Goal: Information Seeking & Learning: Compare options

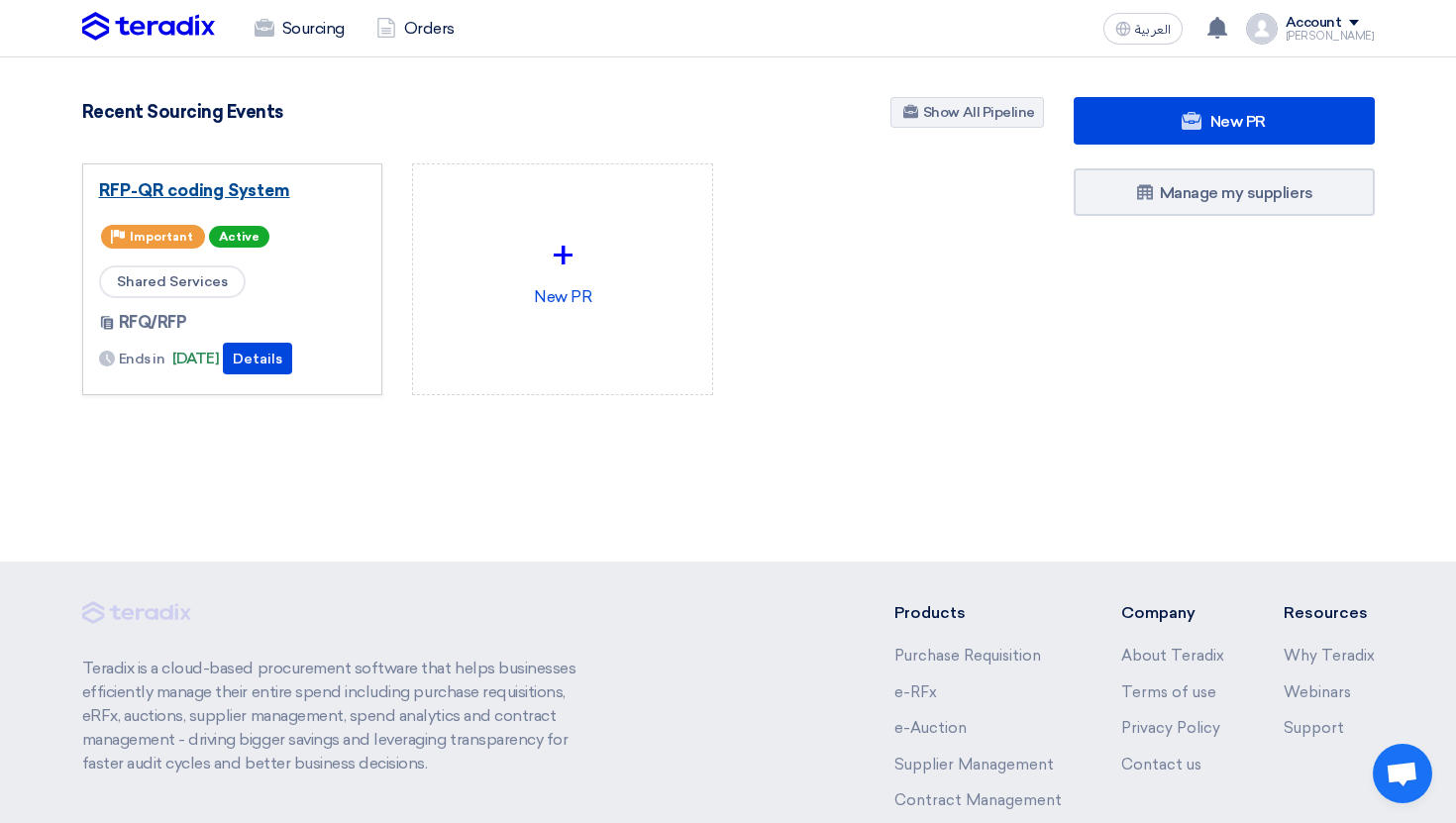
click at [162, 195] on link "RFP-QR coding System" at bounding box center [232, 190] width 268 height 20
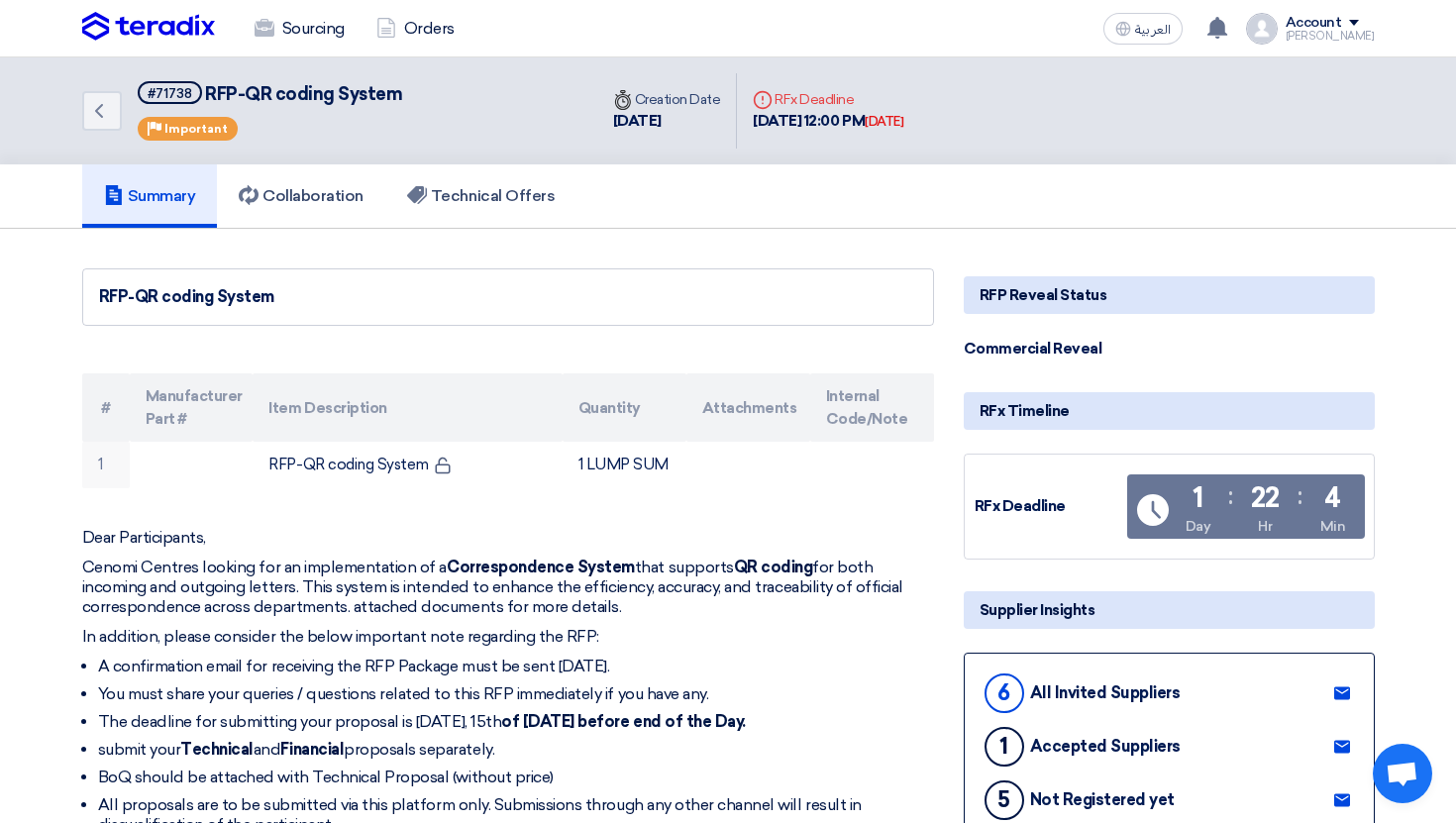
click at [1325, 32] on div "Lina" at bounding box center [1331, 36] width 90 height 11
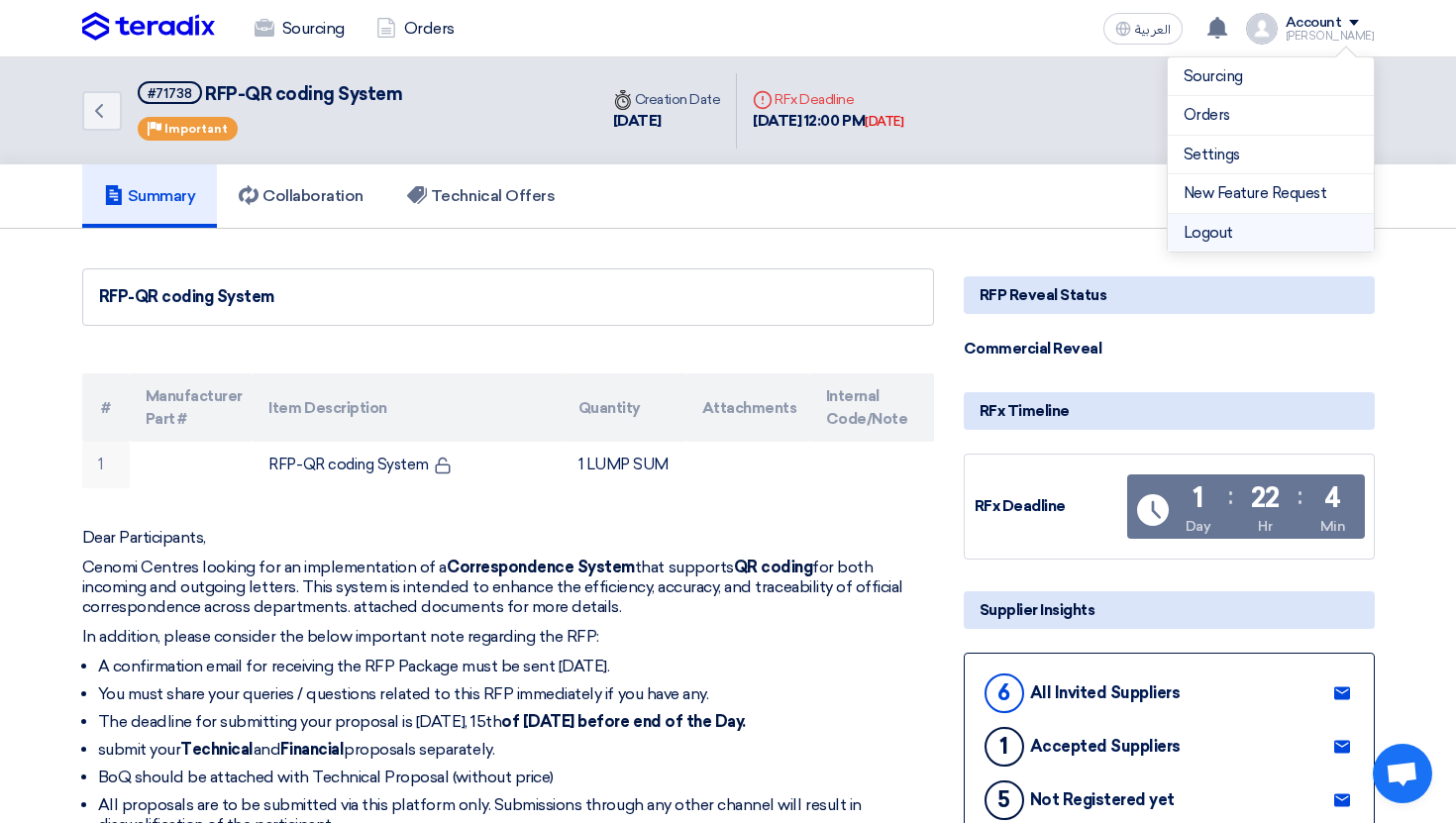
click at [1254, 230] on li "Logout" at bounding box center [1270, 233] width 206 height 39
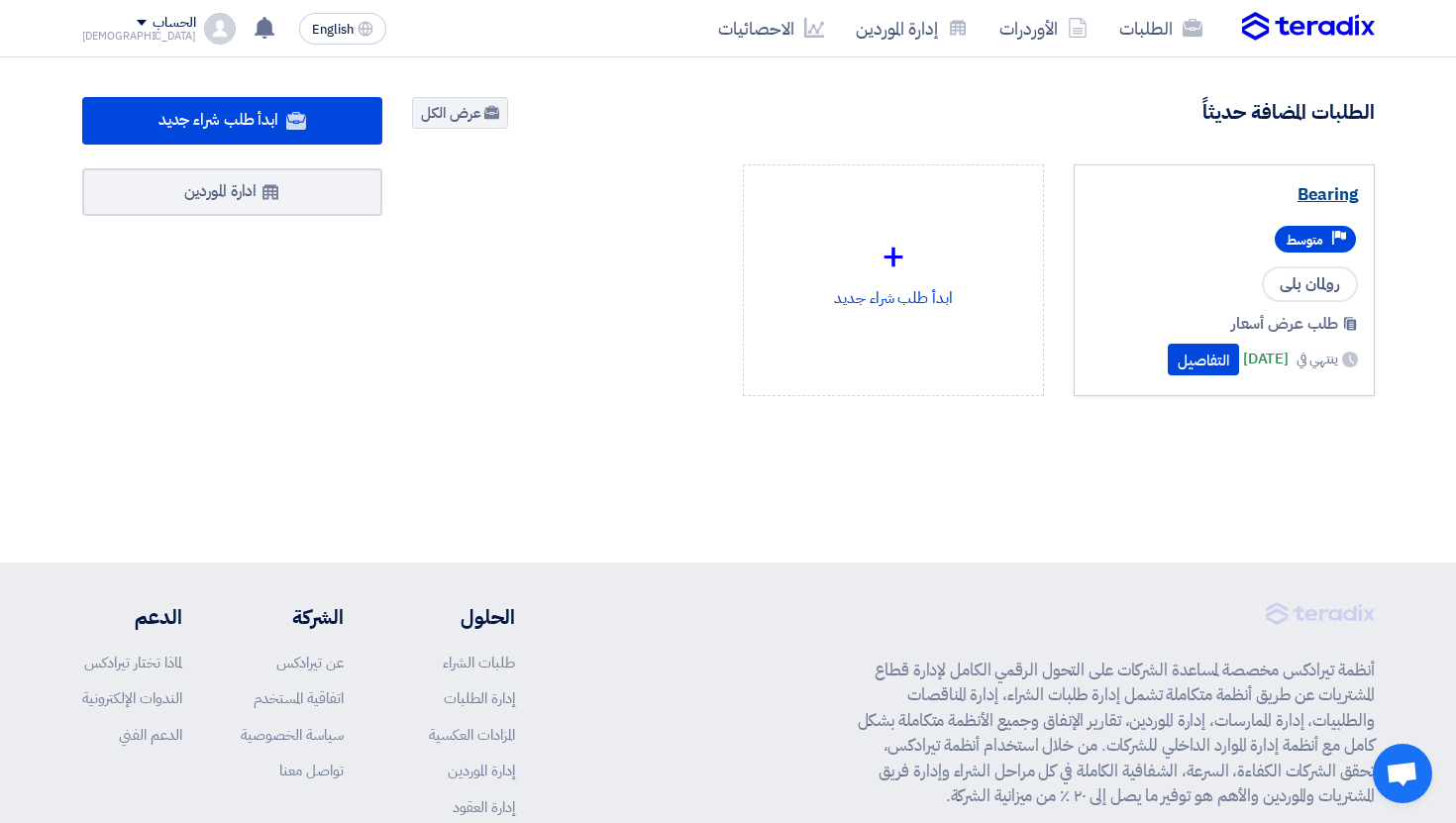
click at [1322, 203] on link "Bearing" at bounding box center [1224, 195] width 268 height 20
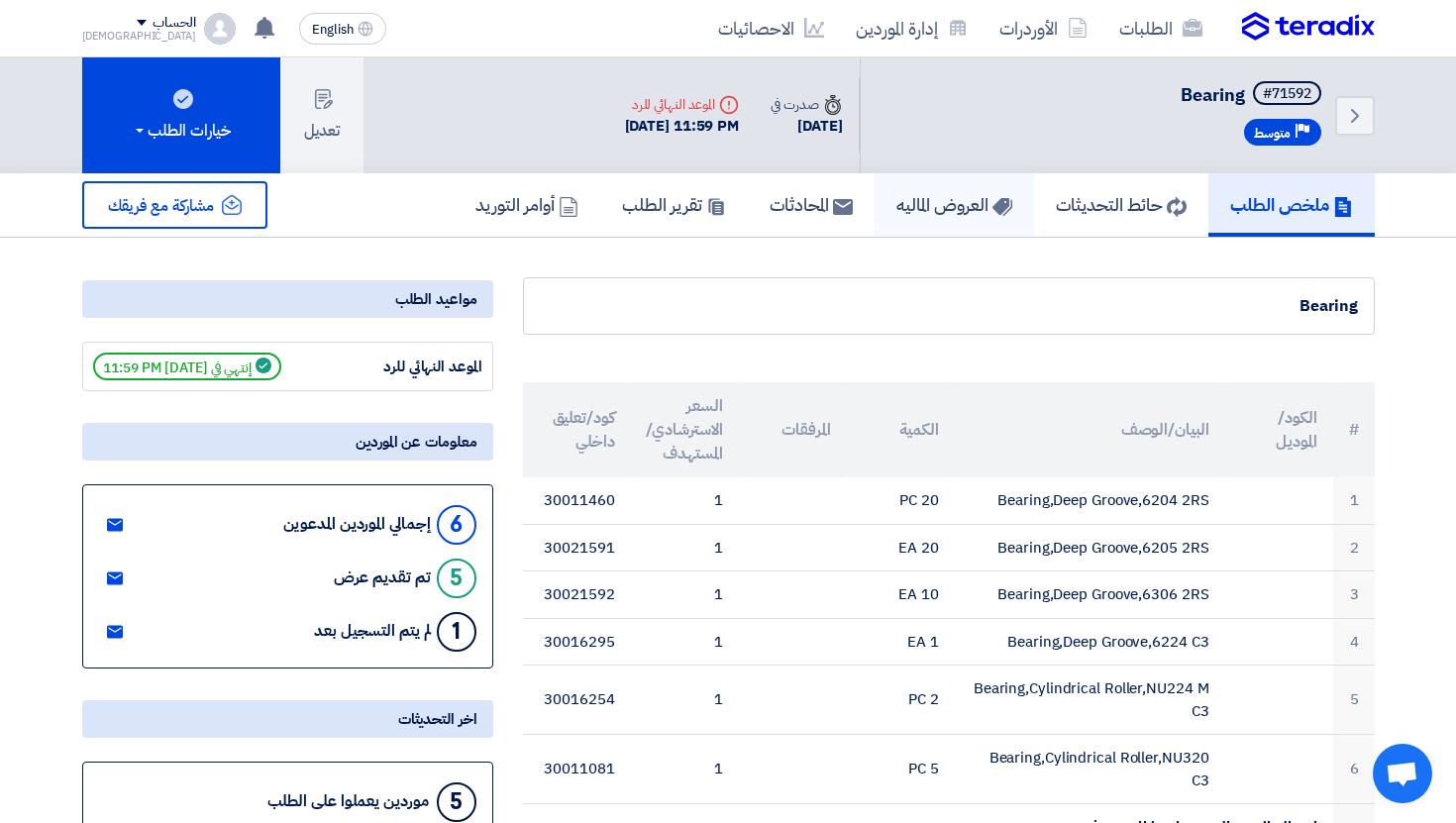
click at [944, 224] on link "العروض الماليه" at bounding box center [954, 205] width 159 height 64
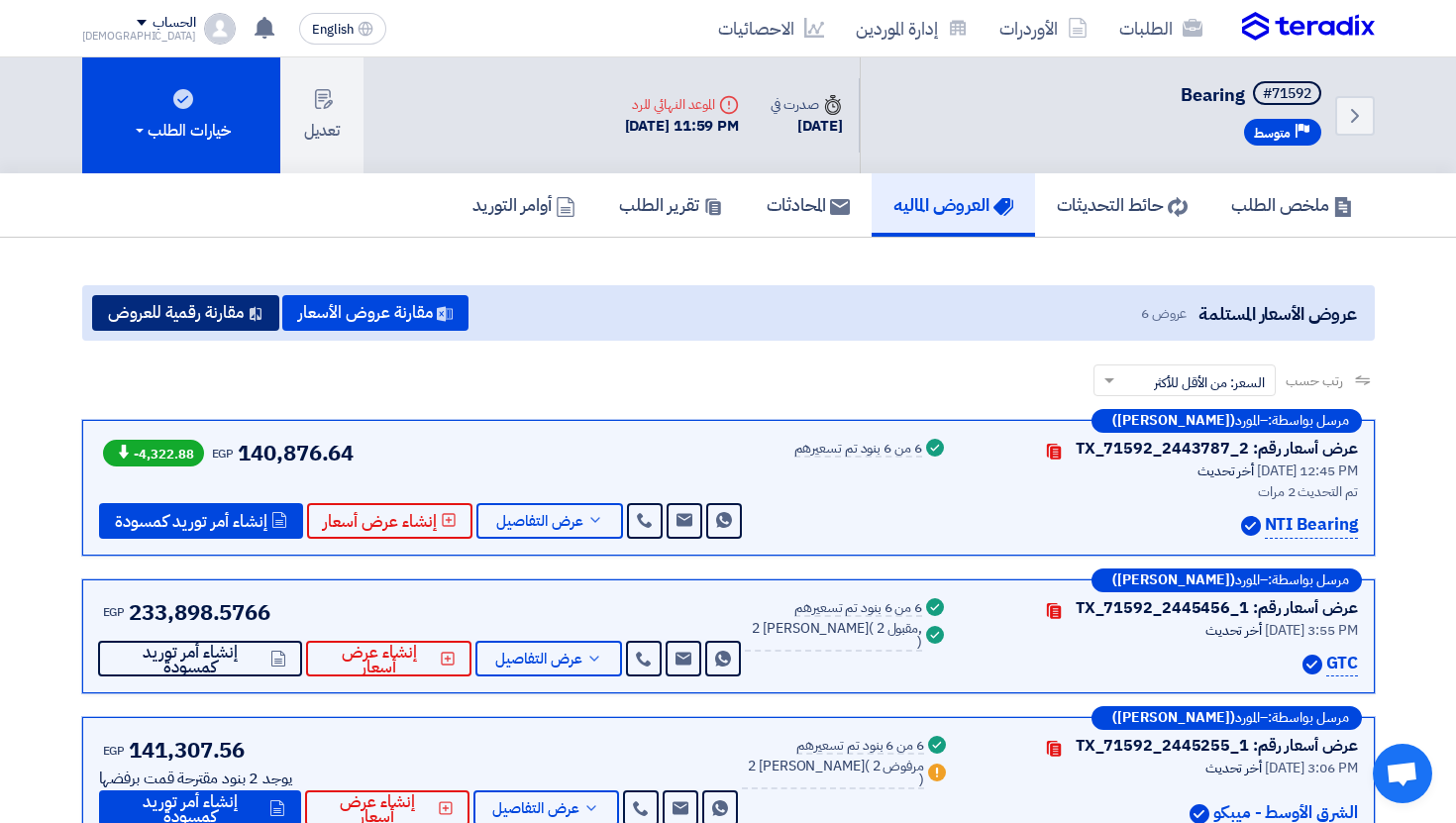
click at [191, 328] on button "مقارنة رقمية للعروض" at bounding box center [185, 313] width 187 height 36
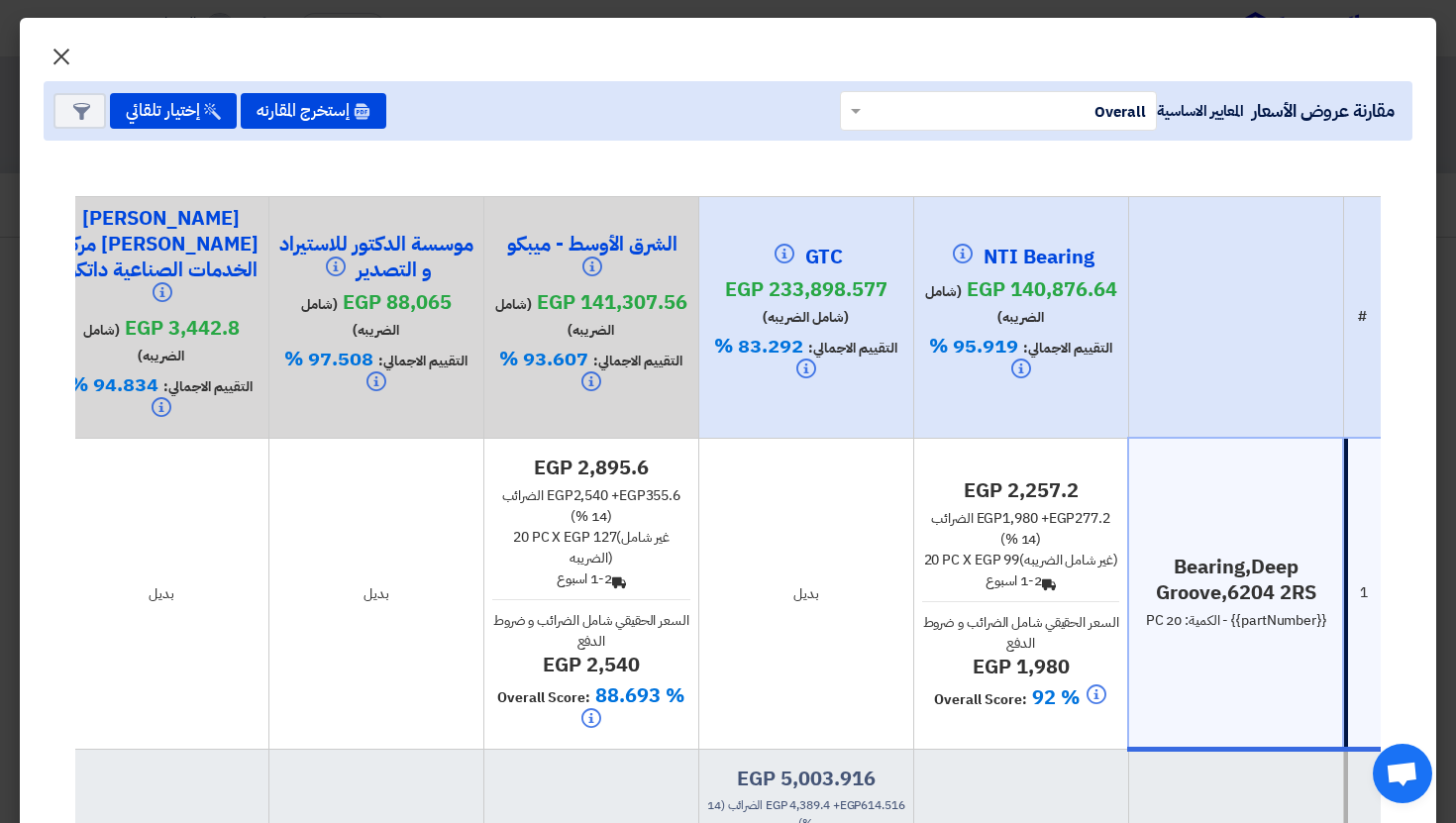
click at [60, 58] on span "×" at bounding box center [62, 56] width 24 height 60
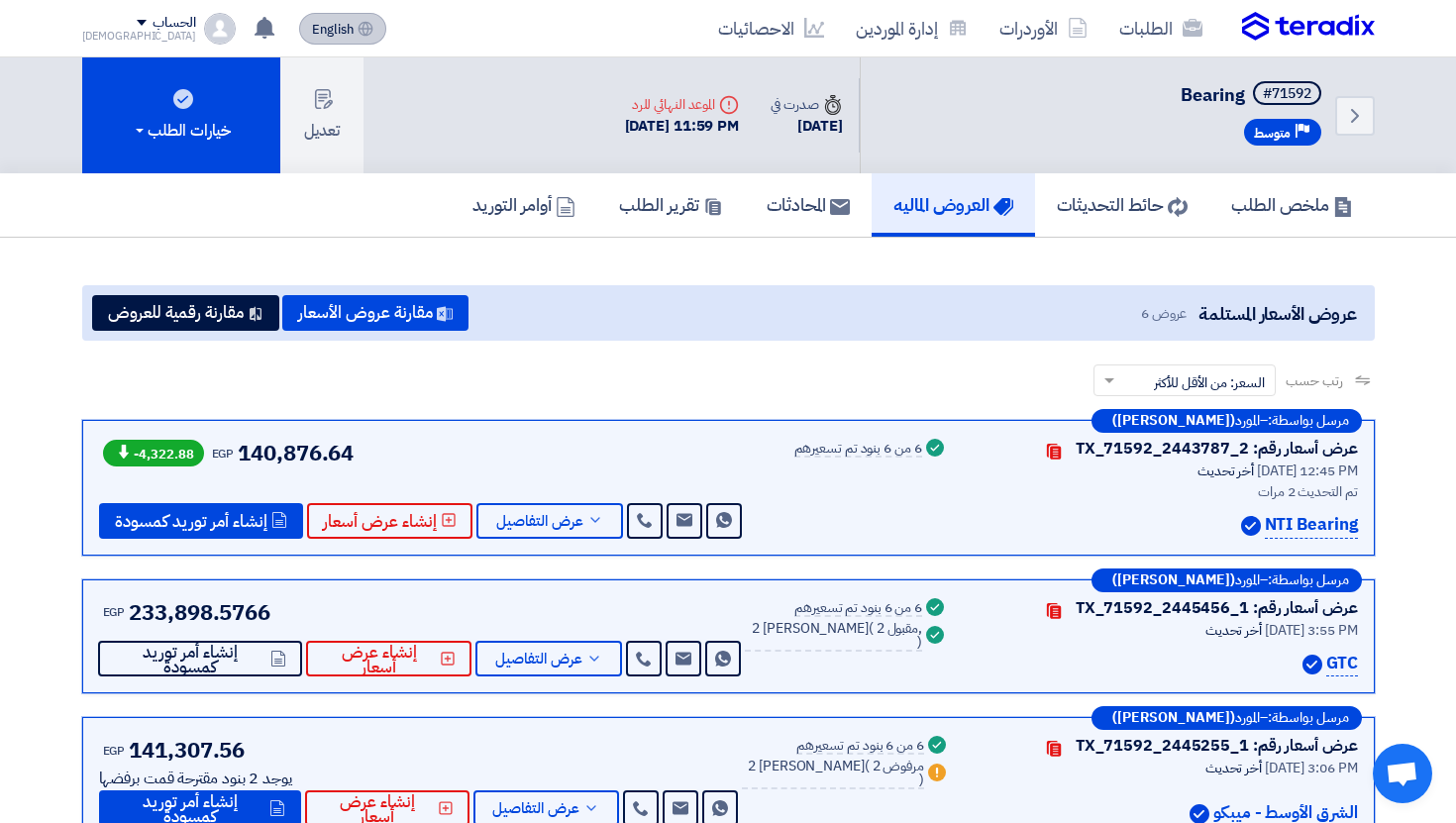
click at [312, 32] on span "English" at bounding box center [333, 30] width 42 height 14
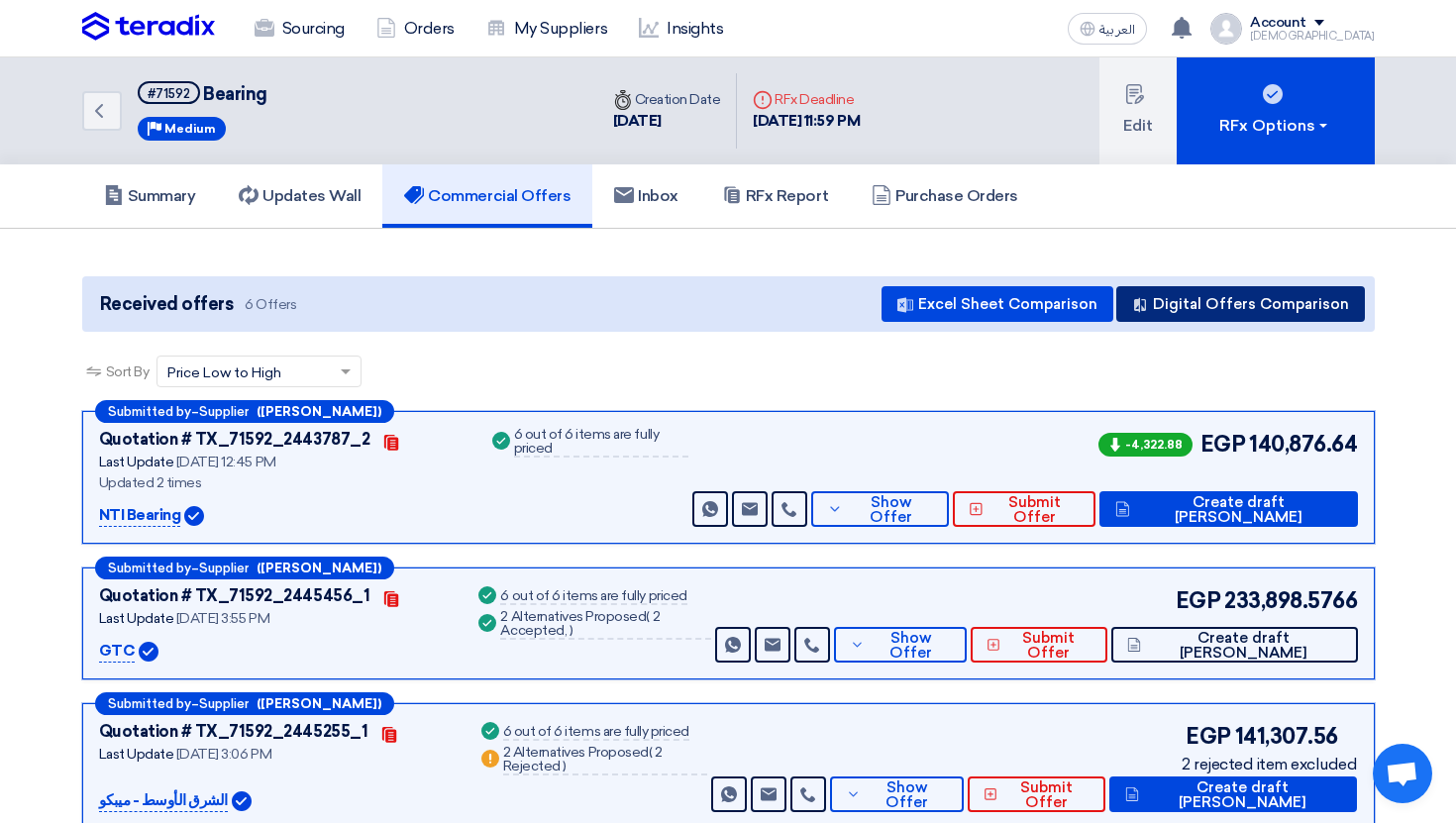
click at [1293, 309] on button "Digital Offers Comparison" at bounding box center [1241, 304] width 249 height 36
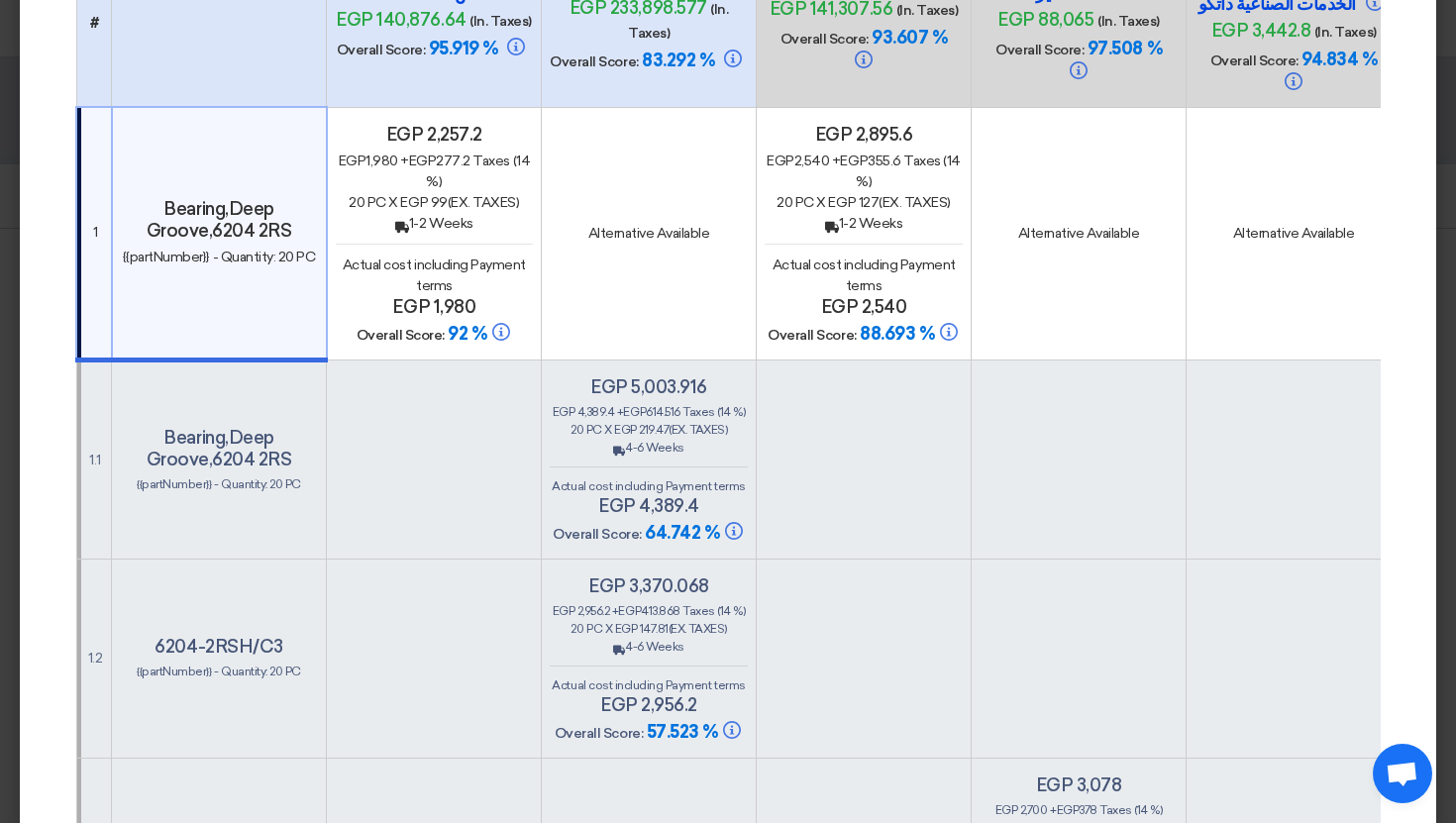
scroll to position [263, 0]
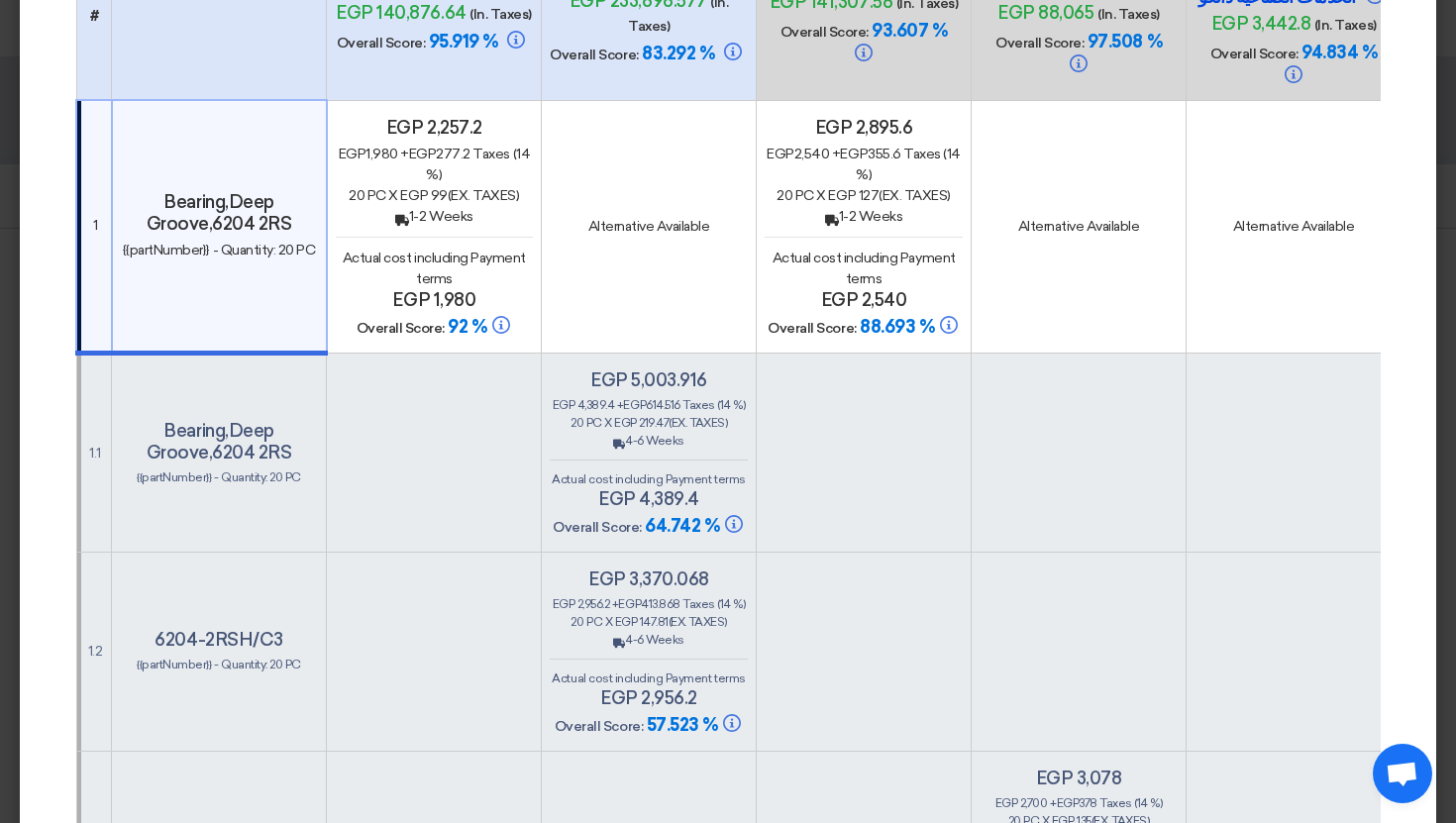
click at [658, 569] on h4 "egp 3,370.068" at bounding box center [648, 580] width 198 height 22
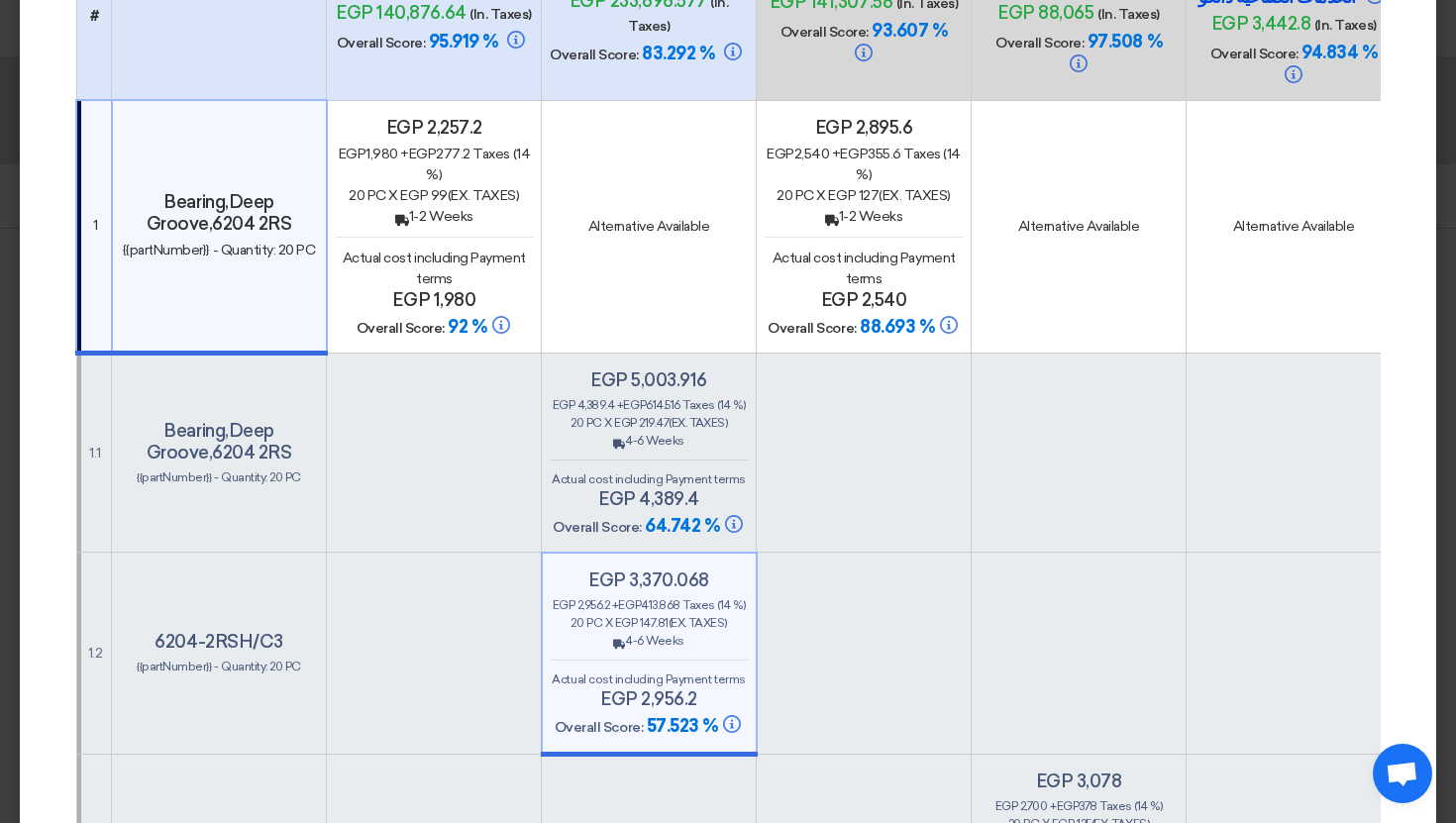
click at [670, 488] on h4 "egp 4,389.4" at bounding box center [648, 499] width 198 height 22
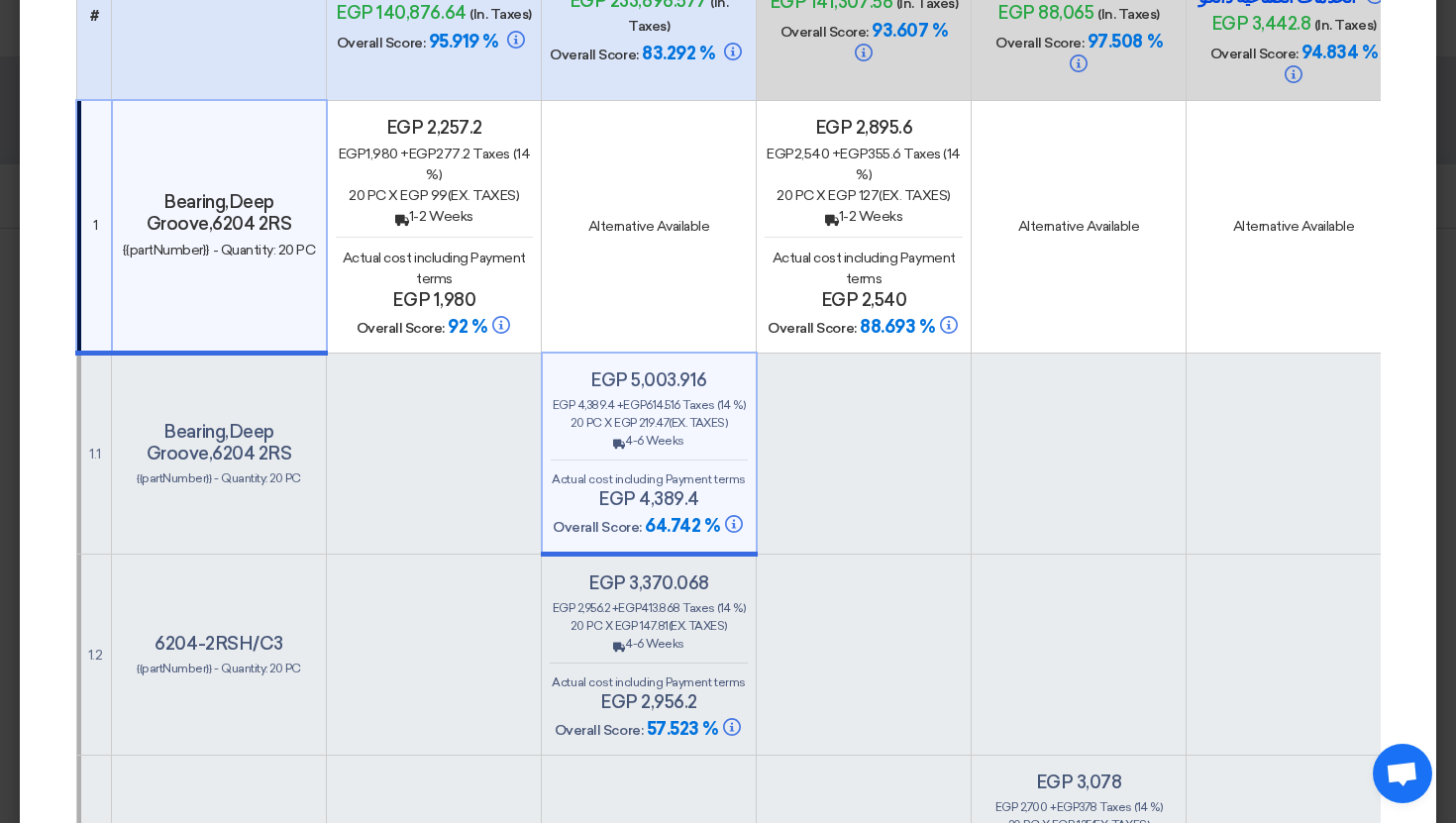
click at [670, 600] on div "egp 2,956.2 + egp 413.868 Taxes (14 %)" at bounding box center [648, 609] width 198 height 18
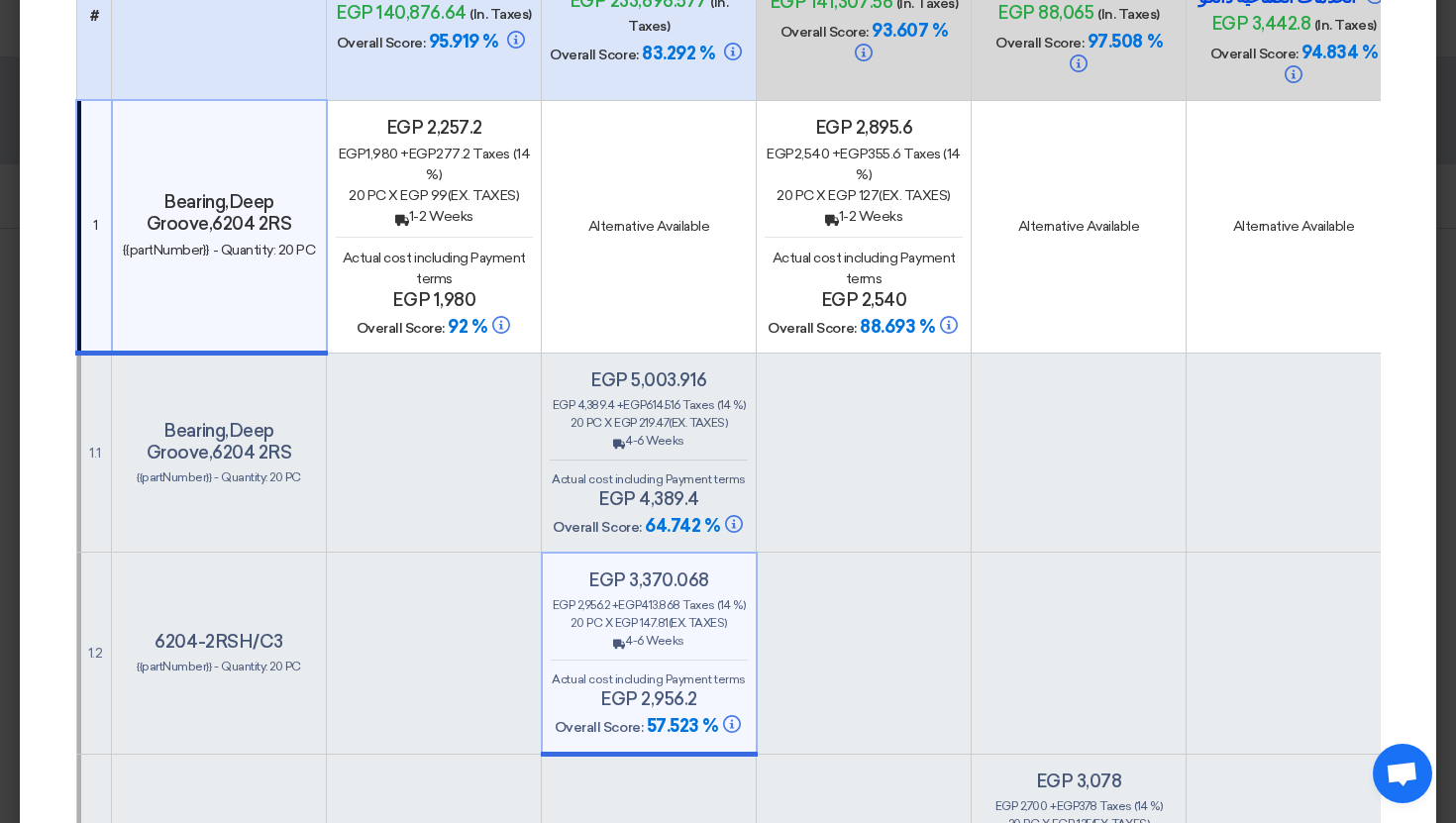
click at [653, 488] on h4 "egp 4,389.4" at bounding box center [648, 499] width 198 height 22
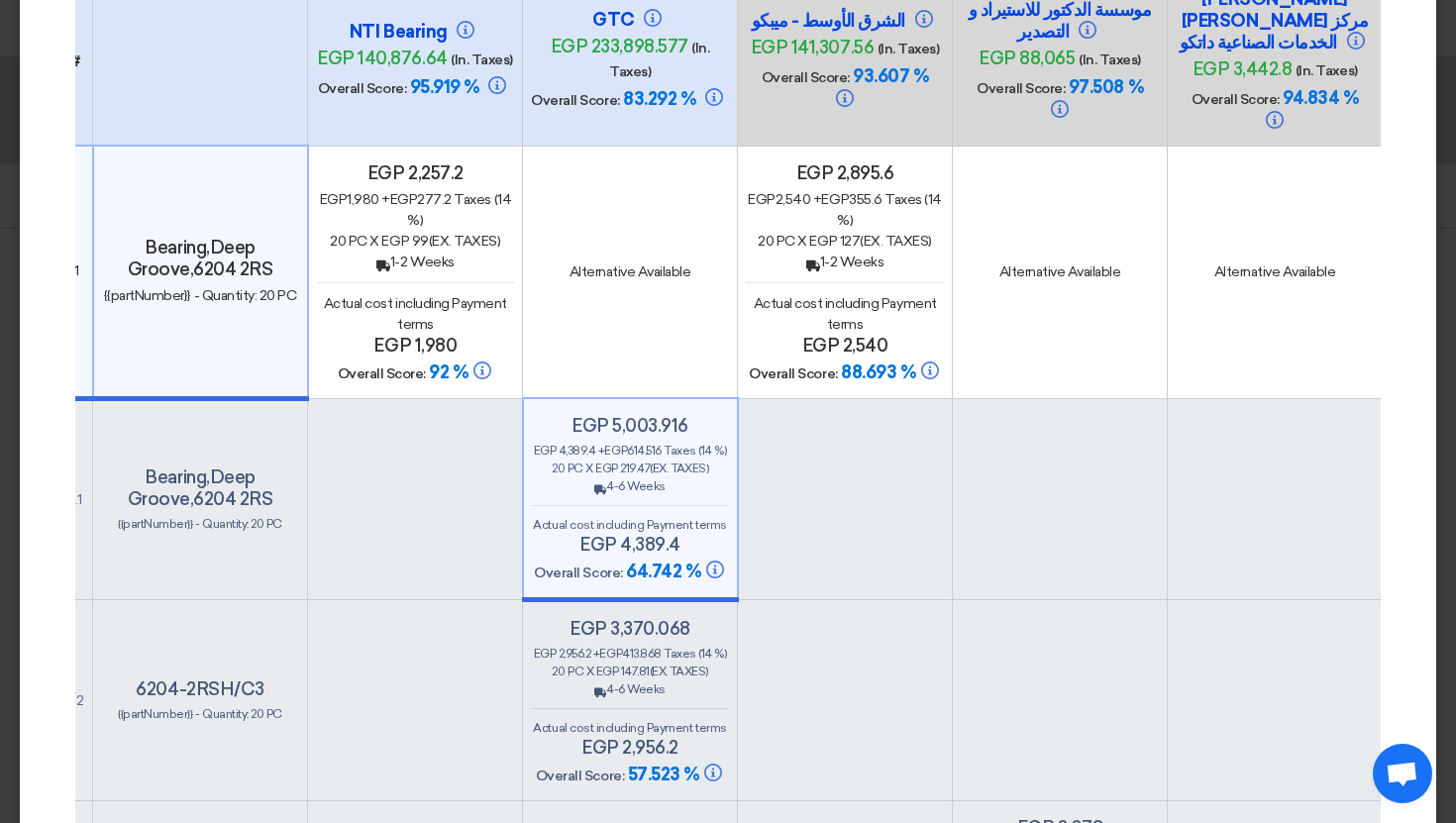
scroll to position [0, 0]
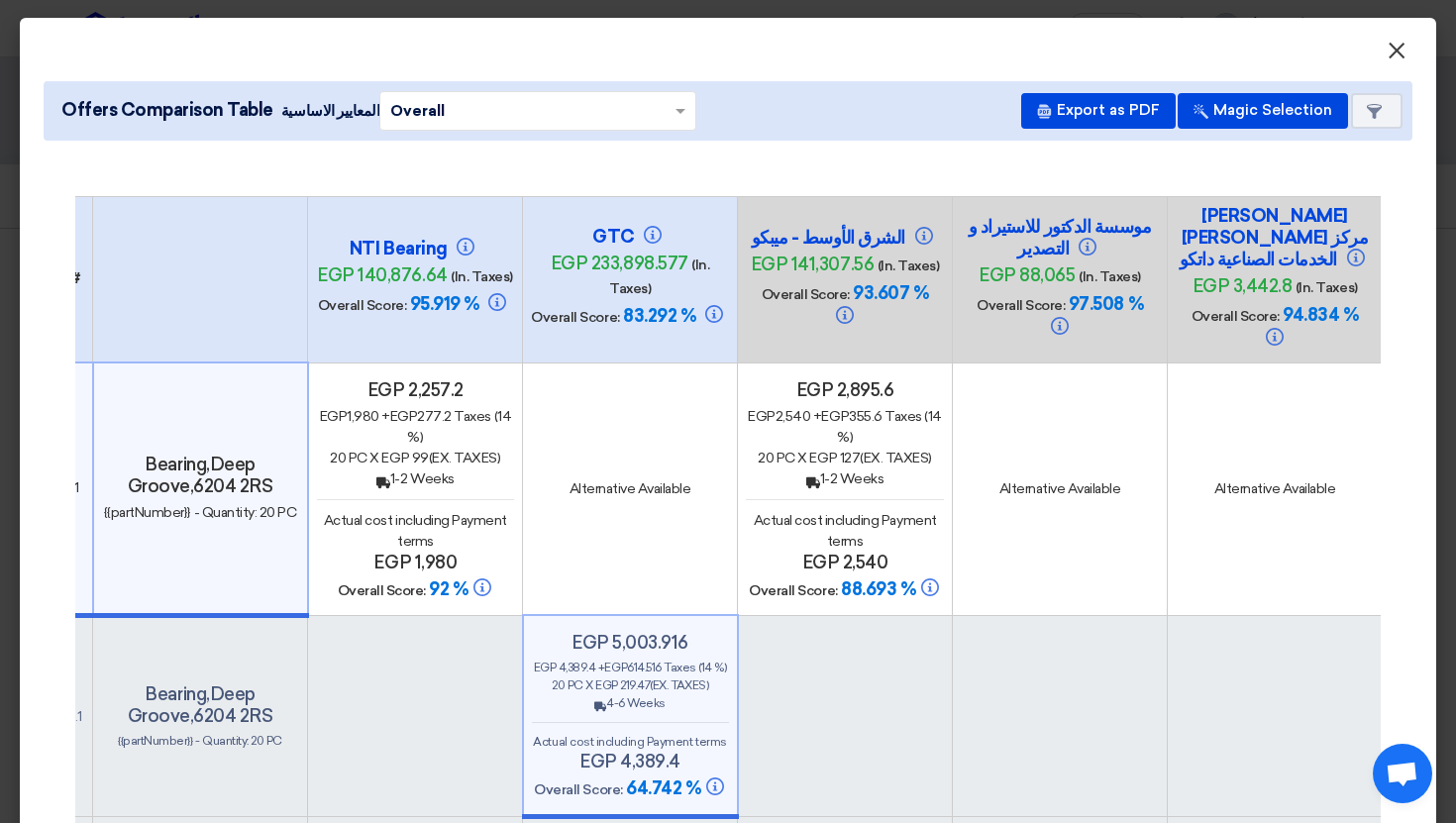
click at [1395, 36] on span "×" at bounding box center [1396, 56] width 20 height 40
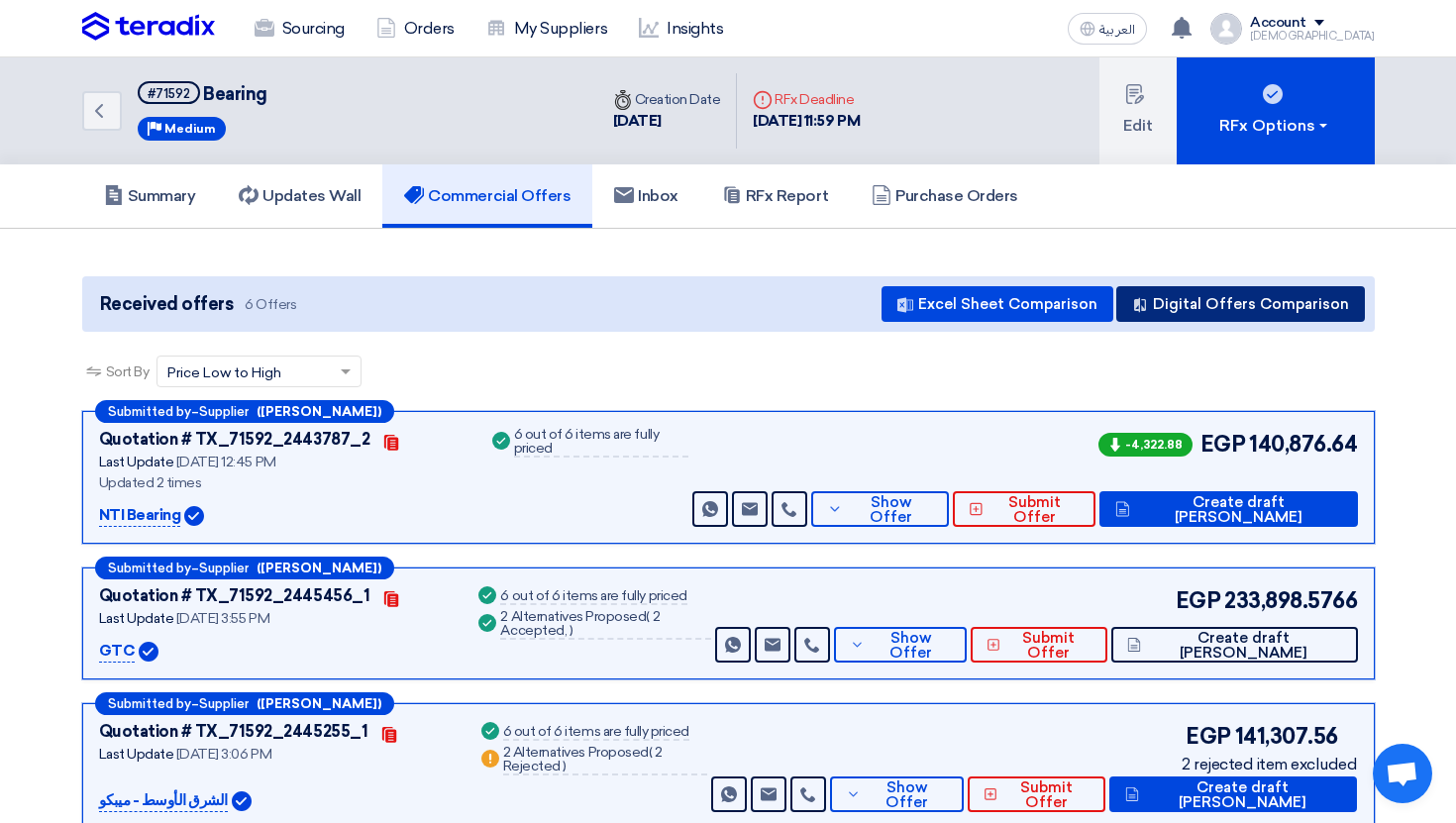
click at [1308, 318] on button "Digital Offers Comparison" at bounding box center [1241, 304] width 249 height 36
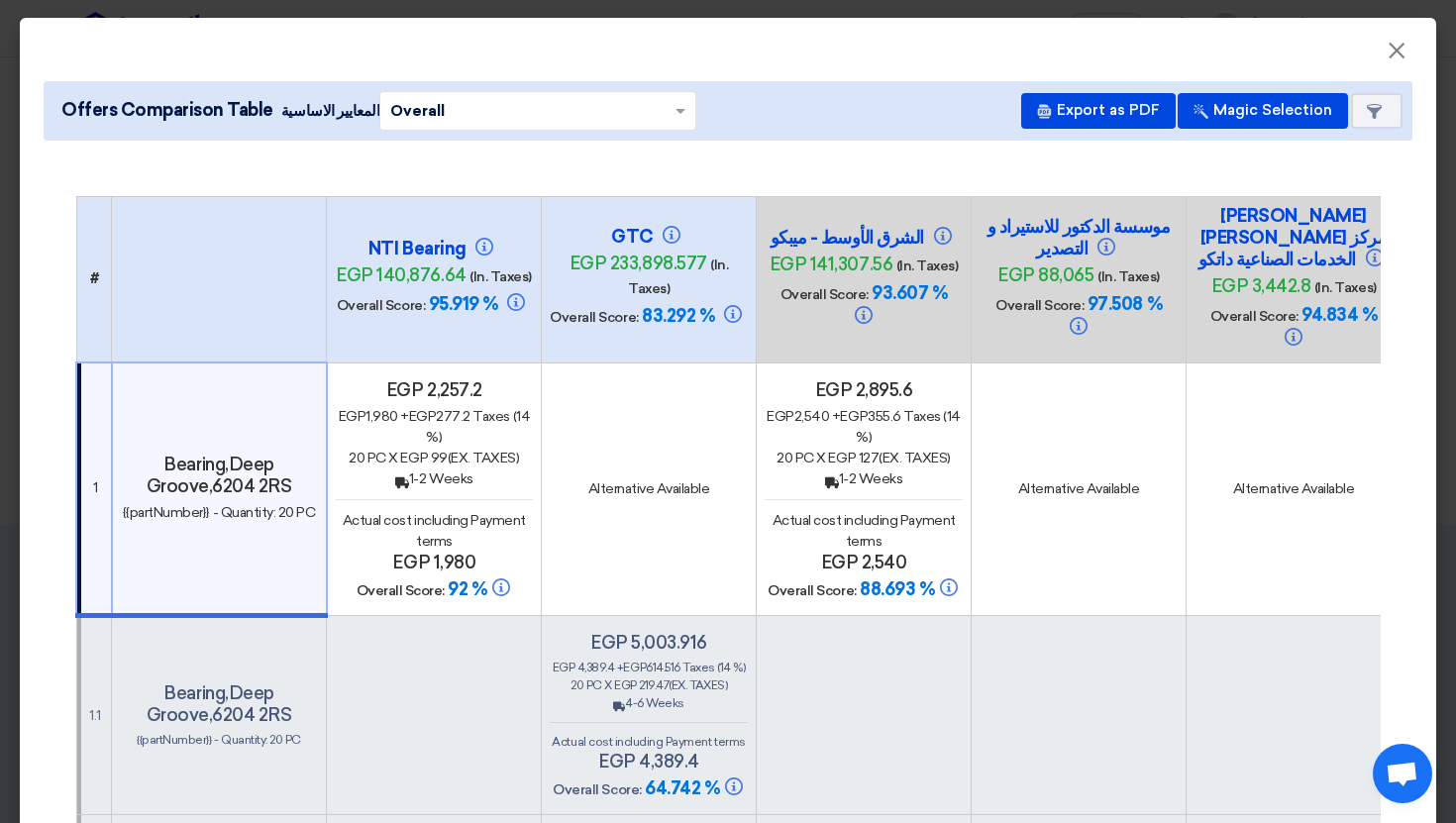
scroll to position [0, 19]
click at [1409, 37] on button "×" at bounding box center [1396, 52] width 52 height 40
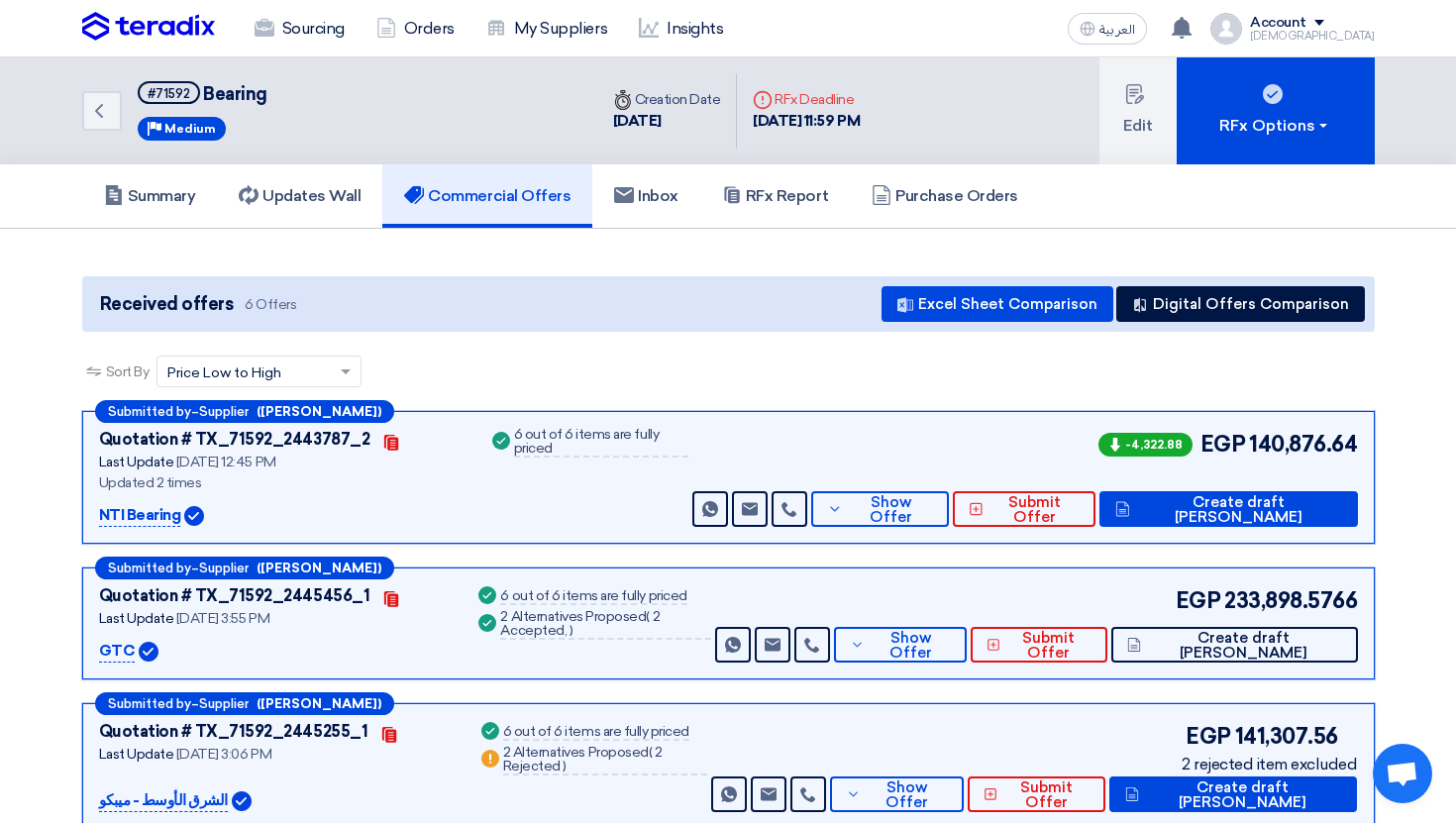
click at [771, 317] on div "Received offers 6 Offers Excel Sheet Comparison Digital Offers Comparison" at bounding box center [729, 304] width 1293 height 56
drag, startPoint x: 325, startPoint y: 300, endPoint x: 90, endPoint y: 302, distance: 235.0
click at [90, 302] on div "Received offers 6 Offers Excel Sheet Comparison Digital Offers Comparison" at bounding box center [729, 304] width 1293 height 56
drag, startPoint x: 90, startPoint y: 302, endPoint x: 307, endPoint y: 305, distance: 217.0
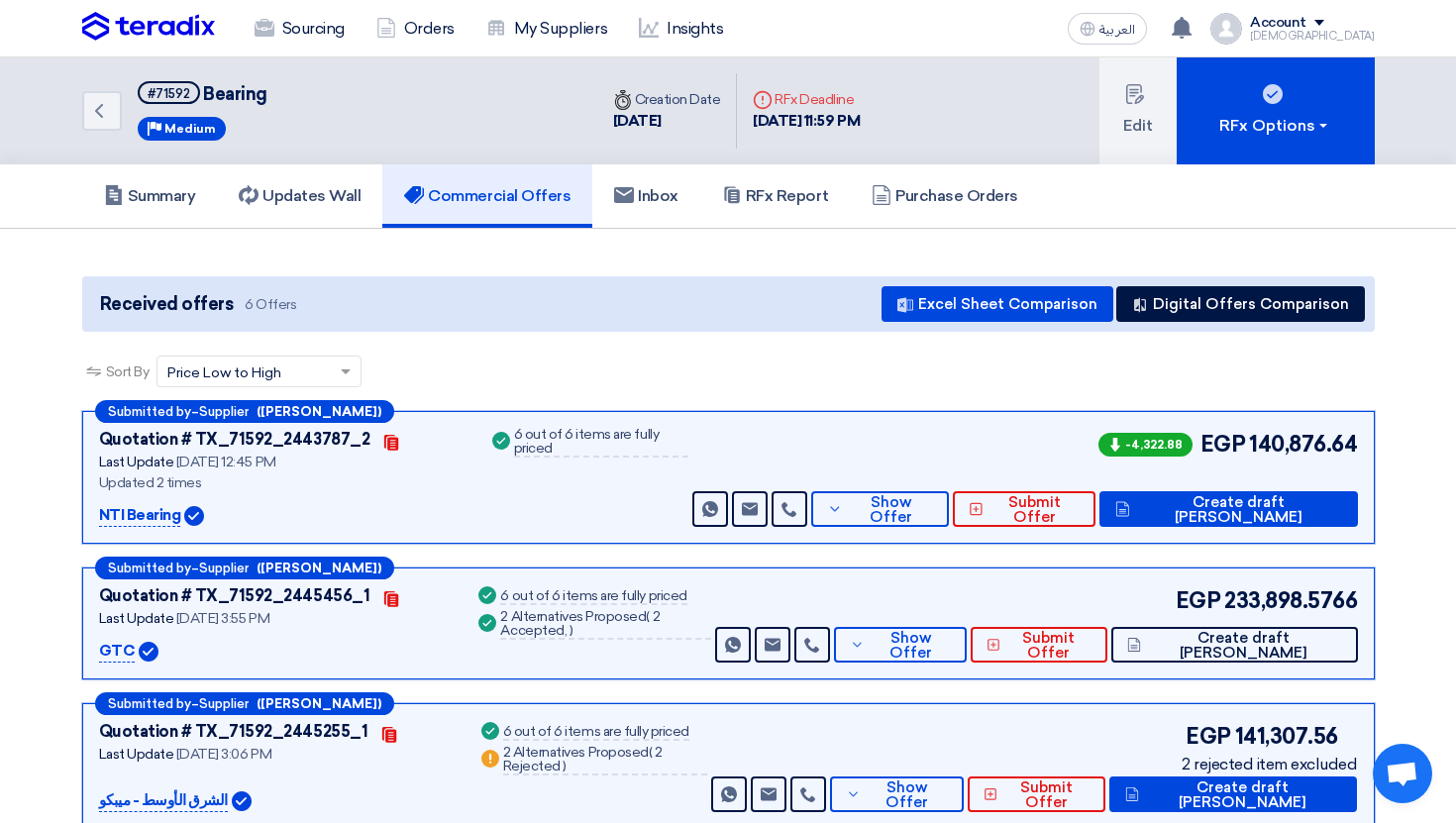
click at [307, 305] on div "Received offers 6 Offers Excel Sheet Comparison Digital Offers Comparison" at bounding box center [729, 304] width 1293 height 56
drag, startPoint x: 290, startPoint y: 309, endPoint x: 195, endPoint y: 309, distance: 95.0
click at [195, 309] on span "Received offers 6 Offers" at bounding box center [196, 304] width 209 height 27
click at [195, 309] on span "Received offers" at bounding box center [166, 304] width 133 height 27
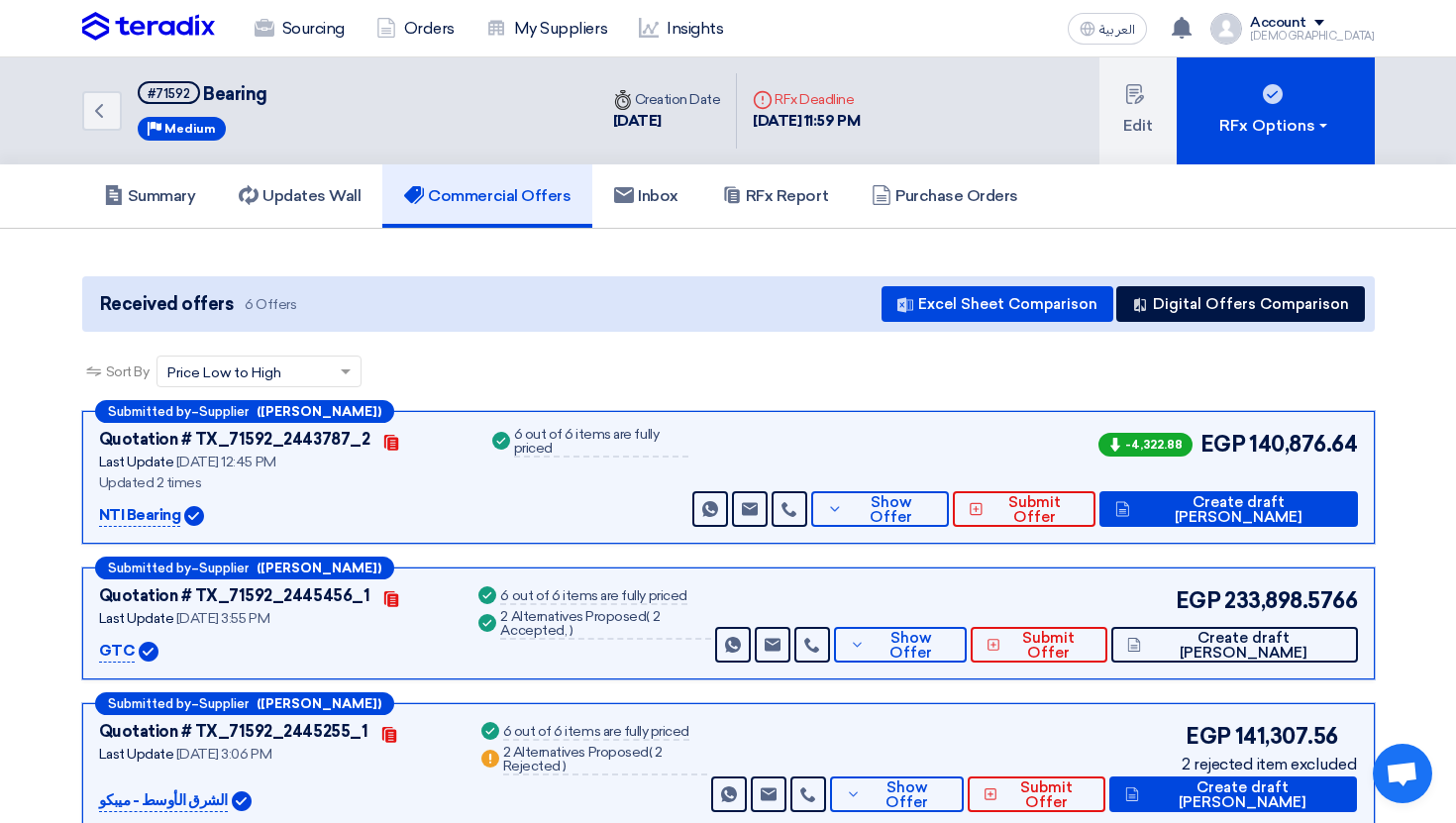
drag, startPoint x: 109, startPoint y: 307, endPoint x: 197, endPoint y: 300, distance: 88.3
click at [197, 300] on span "Received offers" at bounding box center [166, 304] width 133 height 27
drag, startPoint x: 90, startPoint y: 302, endPoint x: 292, endPoint y: 306, distance: 202.0
click at [292, 306] on div "Received offers 6 Offers Excel Sheet Comparison Digital Offers Comparison" at bounding box center [729, 304] width 1293 height 56
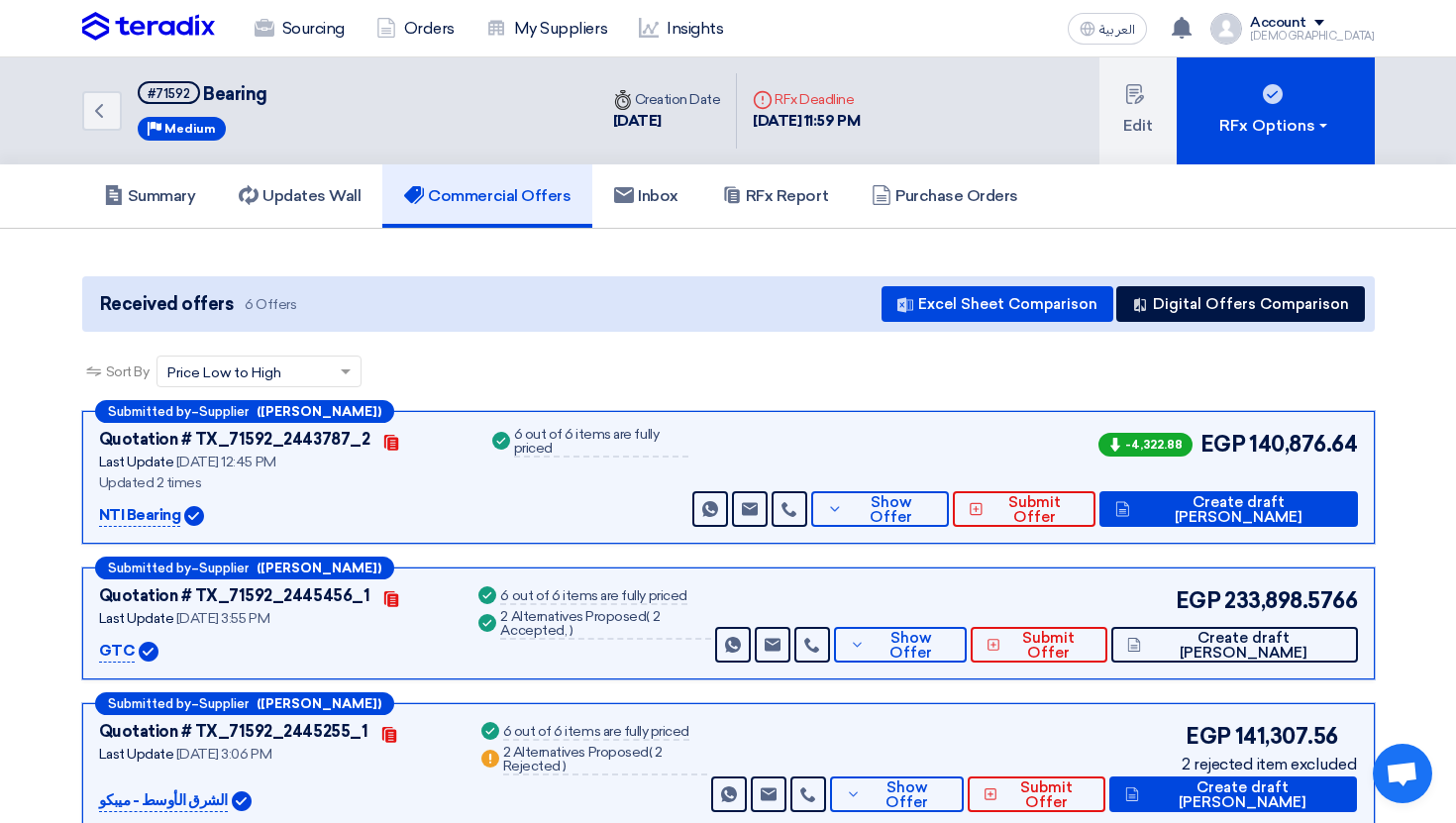
click at [292, 306] on span "Received offers 6 Offers" at bounding box center [196, 304] width 209 height 27
drag, startPoint x: 292, startPoint y: 306, endPoint x: 114, endPoint y: 319, distance: 178.5
click at [114, 319] on div "Received offers 6 Offers Excel Sheet Comparison Digital Offers Comparison" at bounding box center [729, 304] width 1293 height 56
drag, startPoint x: 98, startPoint y: 304, endPoint x: 307, endPoint y: 312, distance: 209.2
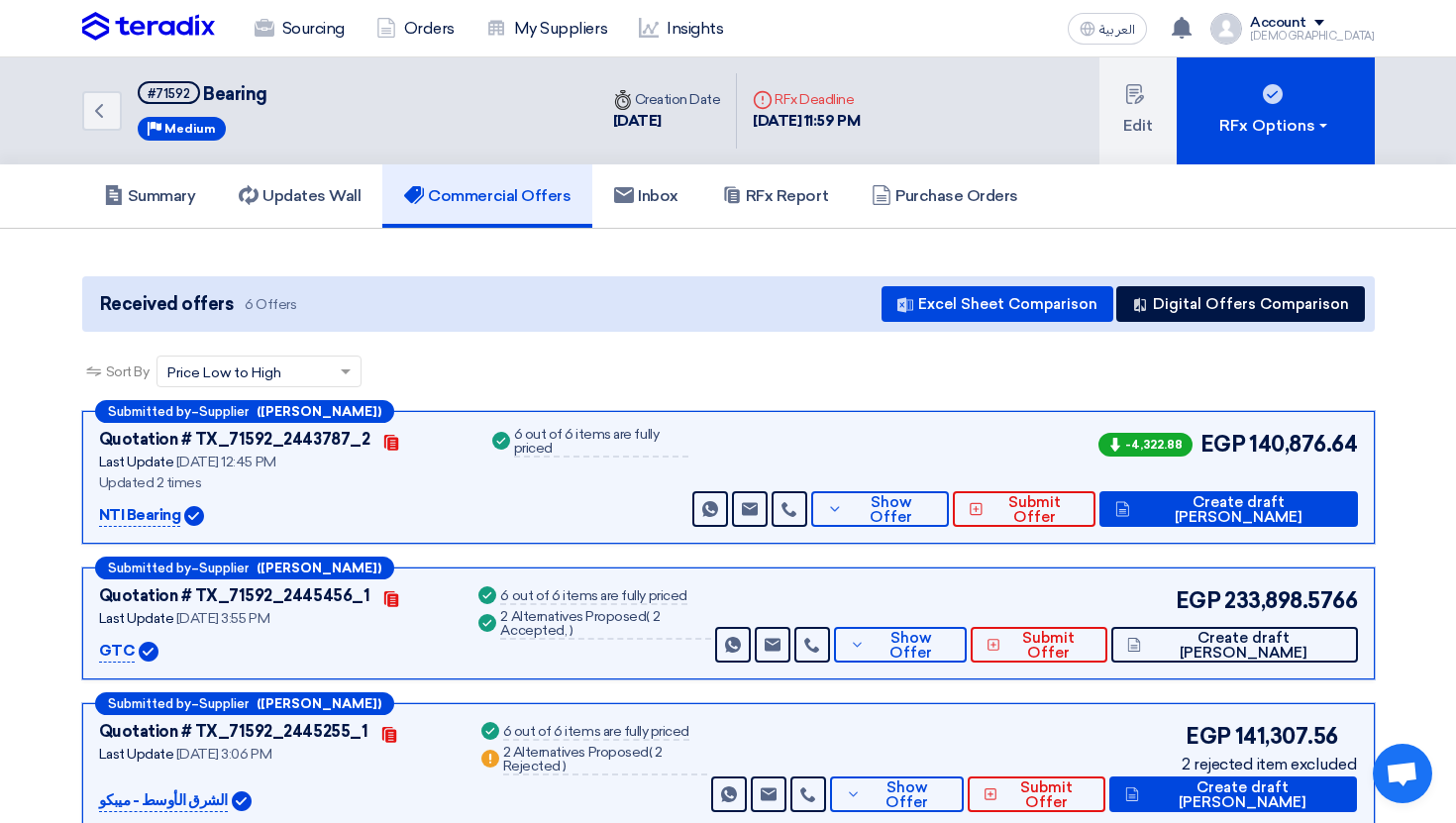
click at [307, 312] on div "Received offers 6 Offers Excel Sheet Comparison Digital Offers Comparison" at bounding box center [729, 304] width 1293 height 56
drag, startPoint x: 309, startPoint y: 310, endPoint x: 105, endPoint y: 306, distance: 204.0
click at [105, 306] on div "Received offers 6 Offers Excel Sheet Comparison Digital Offers Comparison" at bounding box center [729, 304] width 1293 height 56
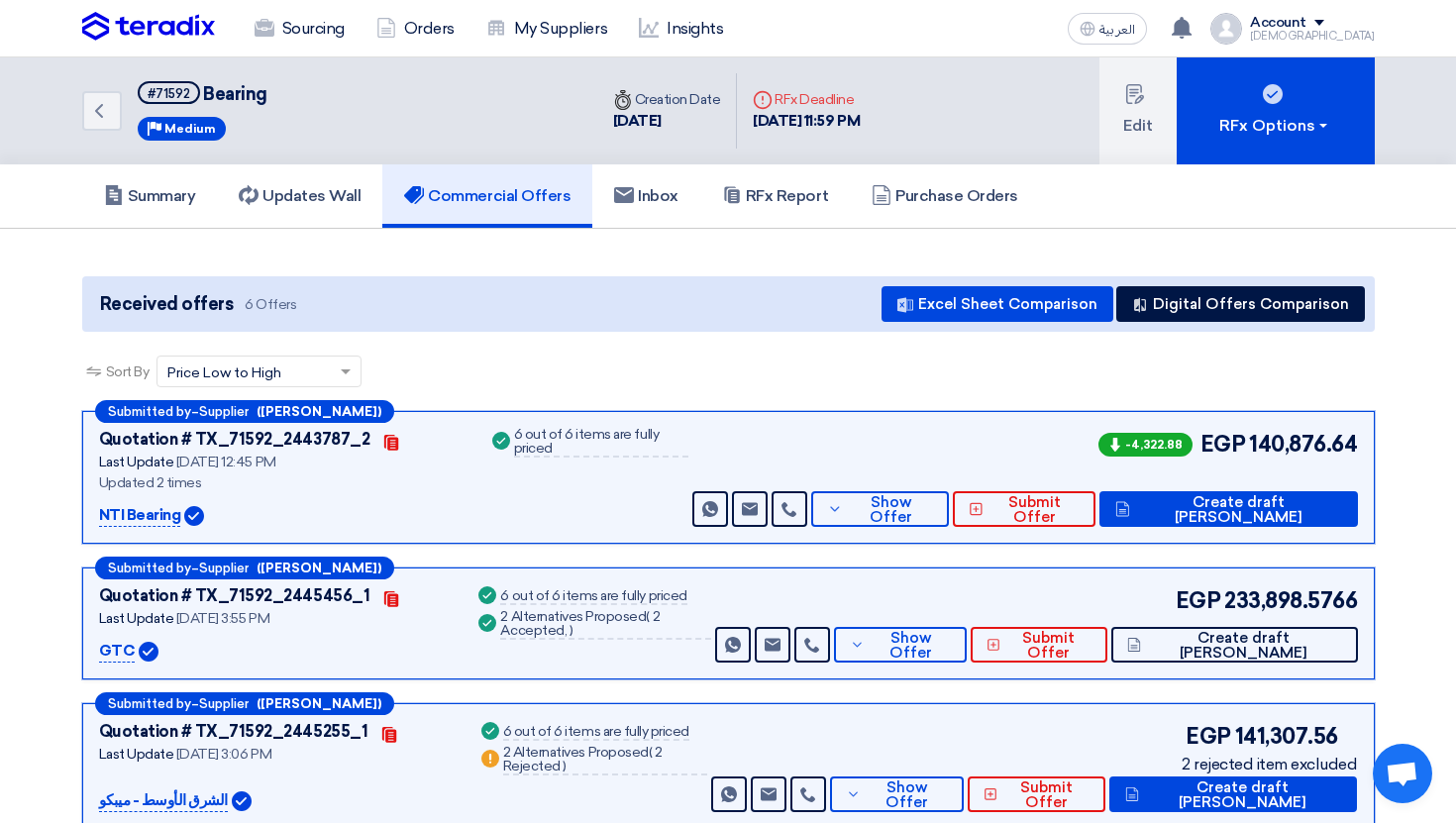
click at [105, 306] on span "Received offers" at bounding box center [166, 304] width 133 height 27
drag, startPoint x: 101, startPoint y: 306, endPoint x: 306, endPoint y: 306, distance: 205.0
click at [305, 306] on div "Received offers 6 Offers Excel Sheet Comparison Digital Offers Comparison" at bounding box center [729, 304] width 1293 height 56
click at [306, 306] on div "Received offers 6 Offers Excel Sheet Comparison Digital Offers Comparison" at bounding box center [729, 304] width 1293 height 56
drag, startPoint x: 306, startPoint y: 306, endPoint x: 97, endPoint y: 306, distance: 209.0
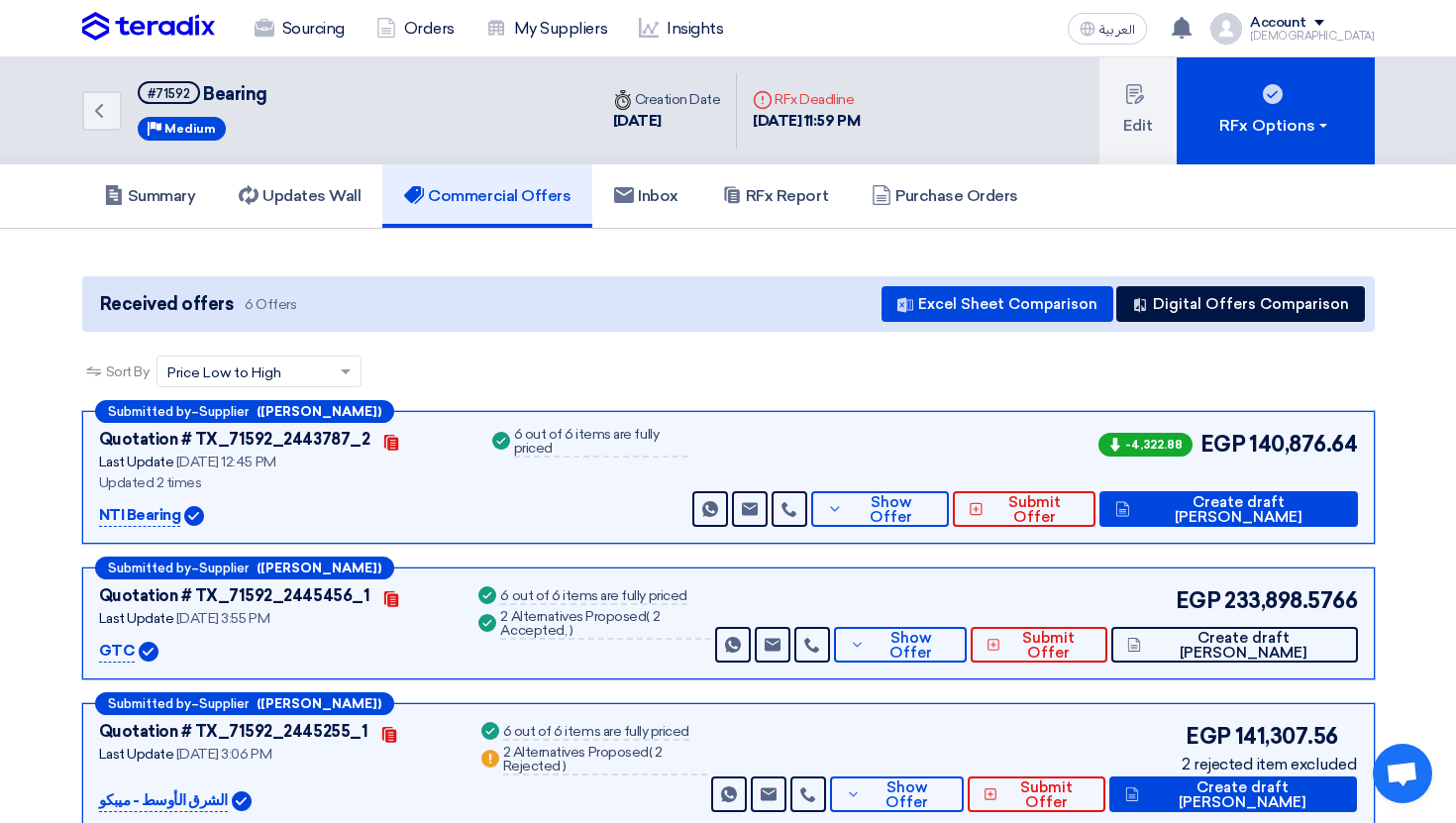
click at [97, 306] on div "Received offers 6 Offers Excel Sheet Comparison Digital Offers Comparison" at bounding box center [729, 304] width 1293 height 56
click at [97, 306] on span "Received offers 6 Offers" at bounding box center [196, 304] width 209 height 27
click at [514, 217] on link "Commercial Offers" at bounding box center [487, 196] width 210 height 64
click at [168, 185] on link "Summary" at bounding box center [150, 196] width 135 height 64
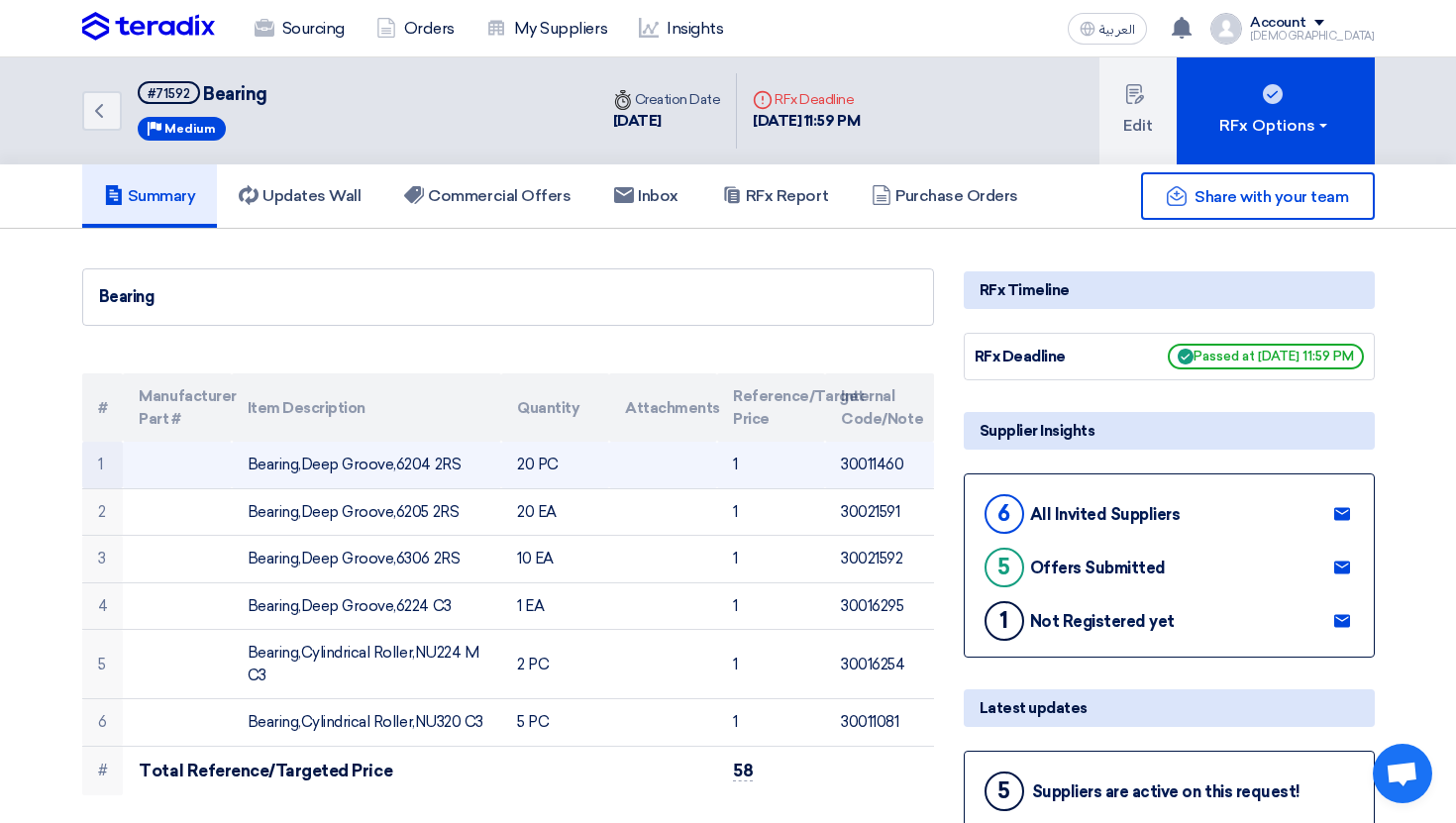
drag, startPoint x: 563, startPoint y: 464, endPoint x: 455, endPoint y: 464, distance: 108.0
click at [455, 464] on tr "1 Bearing,Deep Groove,6204 2RS 20 PC 1 30011460" at bounding box center [508, 465] width 851 height 47
drag, startPoint x: 442, startPoint y: 464, endPoint x: 177, endPoint y: 464, distance: 265.0
click at [179, 463] on tr "1 Bearing,Deep Groove,6204 2RS 20 PC 1 30011460" at bounding box center [508, 465] width 851 height 47
click at [177, 464] on td at bounding box center [176, 465] width 108 height 47
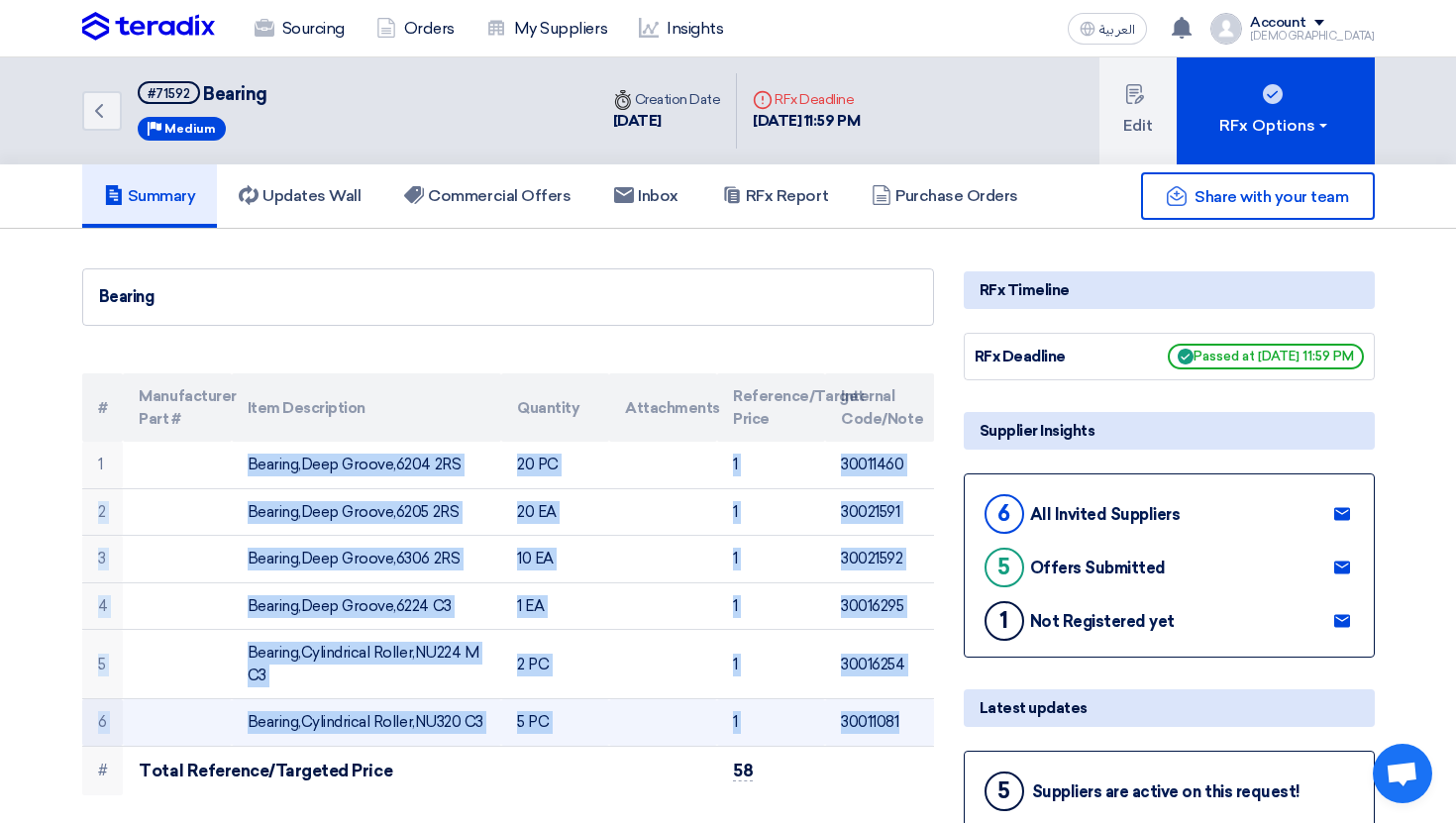
drag, startPoint x: 177, startPoint y: 464, endPoint x: 906, endPoint y: 711, distance: 769.7
click at [906, 711] on tbody "1 Bearing,Deep Groove,6204 2RS 20 PC 1 30011460 2 Bearing,Deep Groove,6205 2RS …" at bounding box center [508, 619] width 851 height 354
click at [906, 711] on td "30011081" at bounding box center [878, 723] width 108 height 48
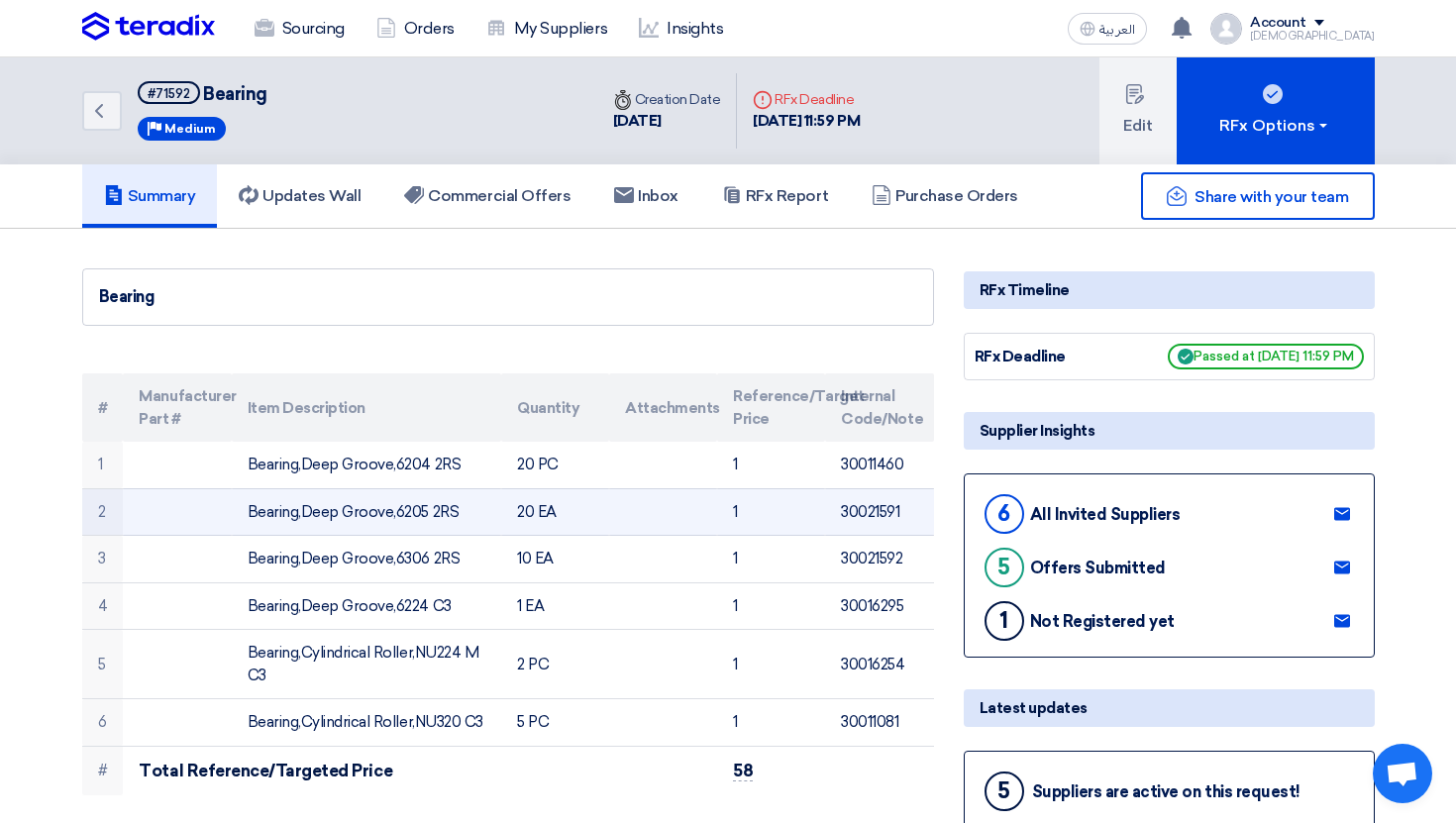
click at [913, 511] on td "30021591" at bounding box center [878, 512] width 108 height 48
